Goal: Task Accomplishment & Management: Manage account settings

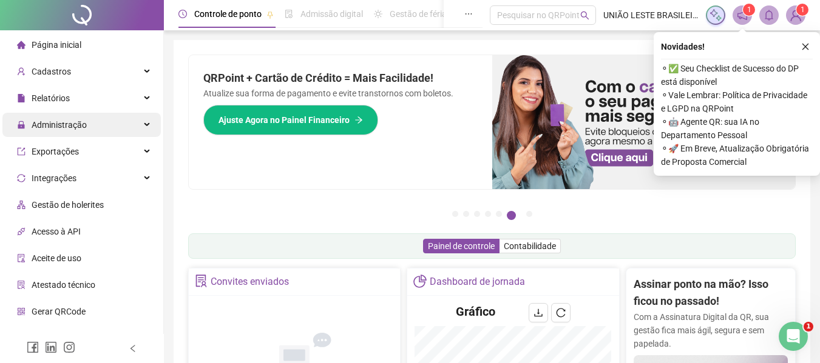
click at [124, 121] on div "Administração" at bounding box center [81, 125] width 158 height 24
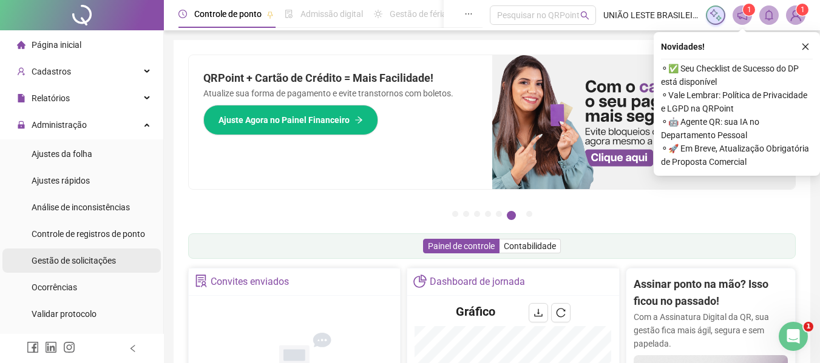
click at [124, 260] on li "Gestão de solicitações" at bounding box center [81, 261] width 158 height 24
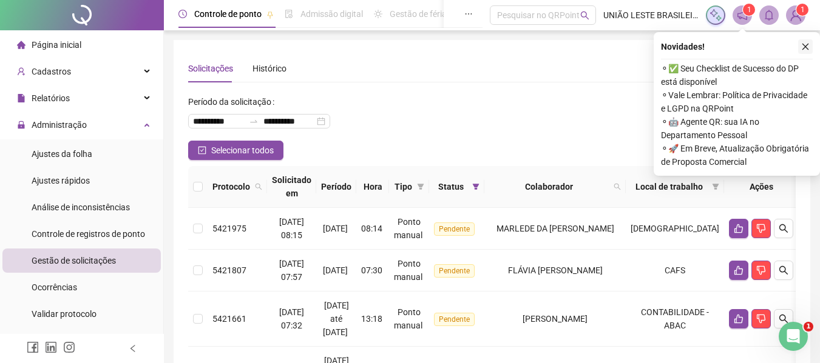
click at [803, 50] on icon "close" at bounding box center [805, 46] width 8 height 8
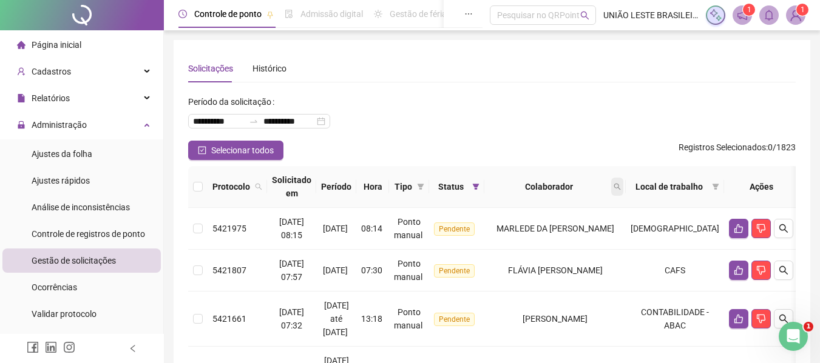
click at [621, 186] on icon "search" at bounding box center [616, 186] width 7 height 7
type input "*****"
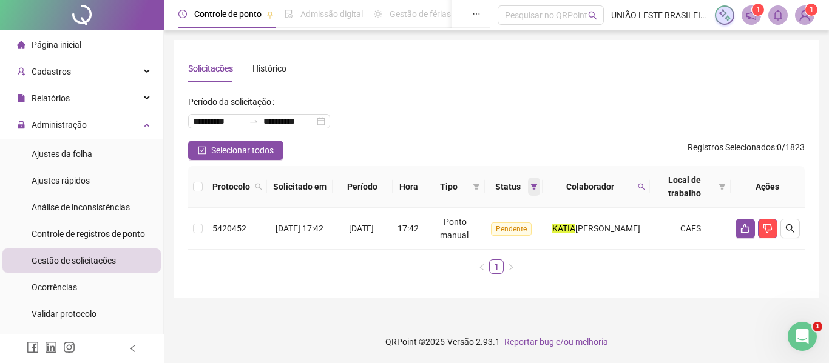
click at [531, 186] on icon "filter" at bounding box center [534, 187] width 7 height 6
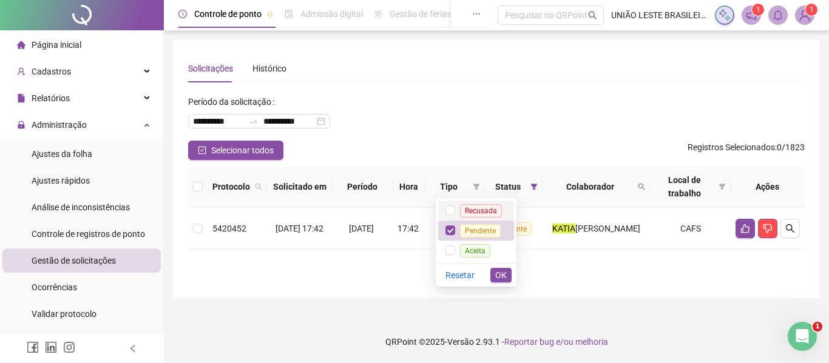
click at [468, 206] on span "Recusada" at bounding box center [481, 210] width 42 height 13
click at [467, 231] on span "Pendente" at bounding box center [480, 230] width 41 height 13
click at [502, 271] on span "OK" at bounding box center [501, 275] width 12 height 13
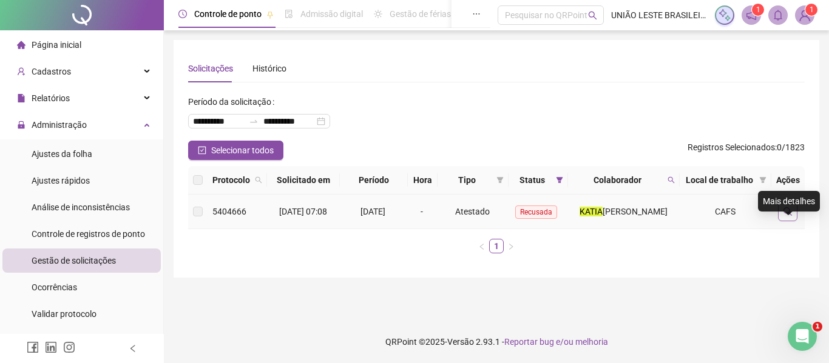
click at [792, 217] on icon "search" at bounding box center [788, 212] width 10 height 10
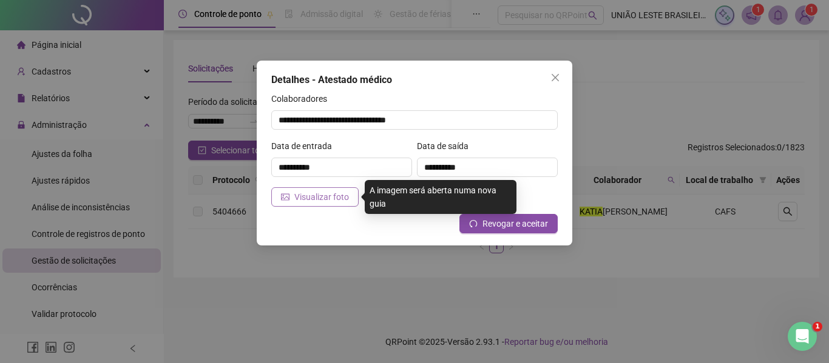
click at [344, 189] on button "Visualizar foto" at bounding box center [314, 196] width 87 height 19
